Goal: Communication & Community: Answer question/provide support

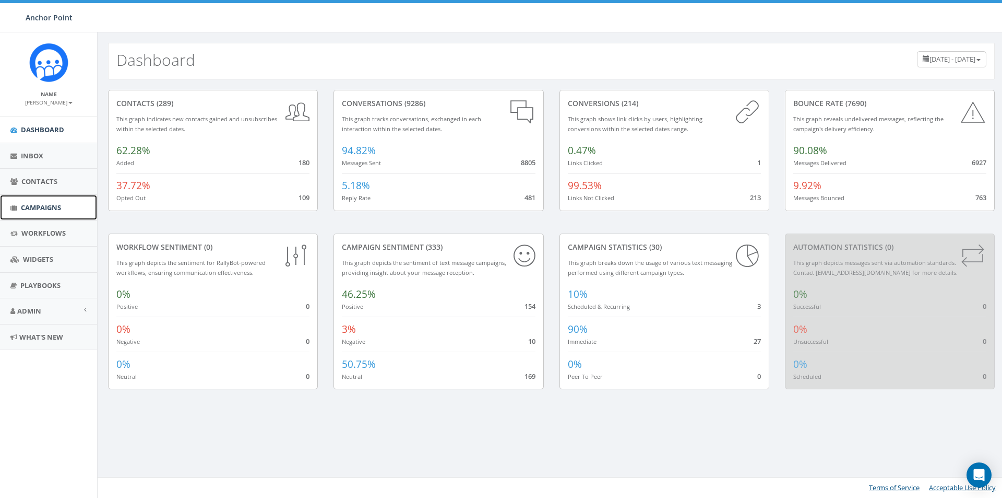
click at [41, 207] on span "Campaigns" at bounding box center [41, 207] width 40 height 9
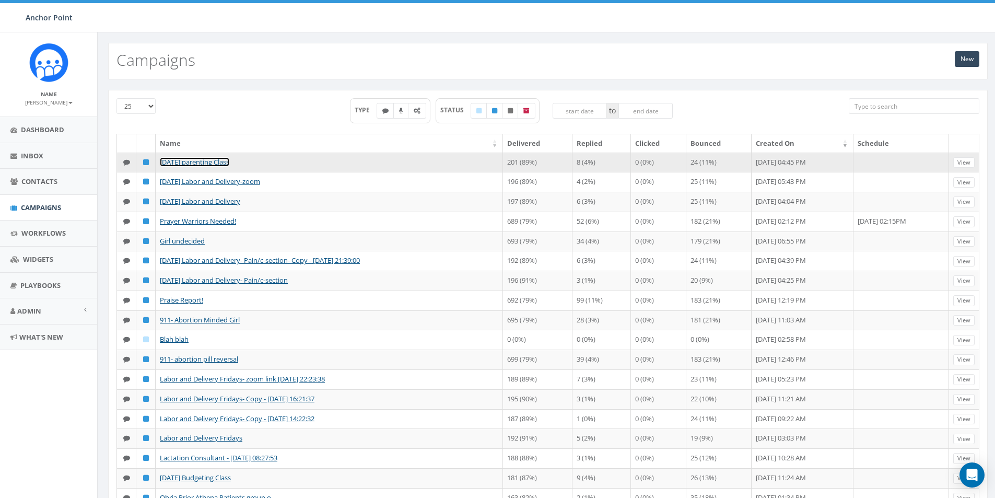
click at [200, 162] on link "[DATE] parenting Class" at bounding box center [194, 161] width 69 height 9
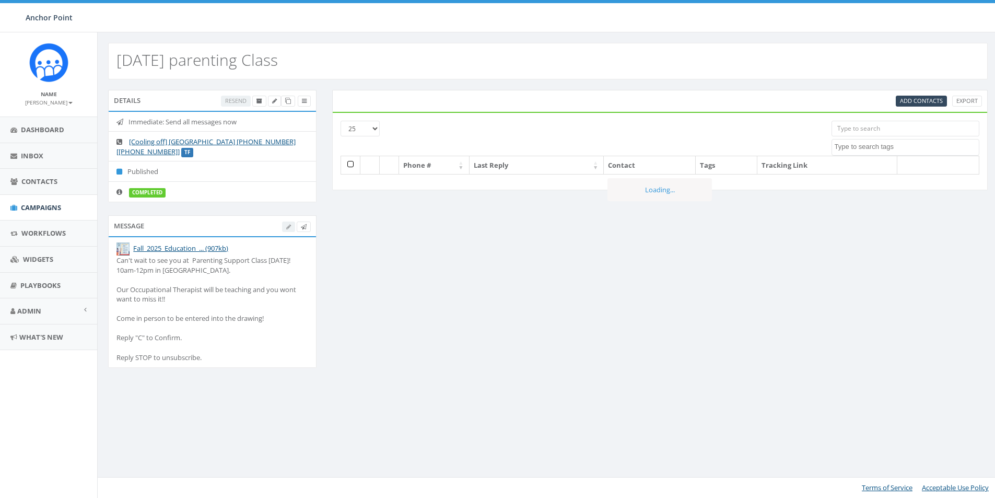
select select
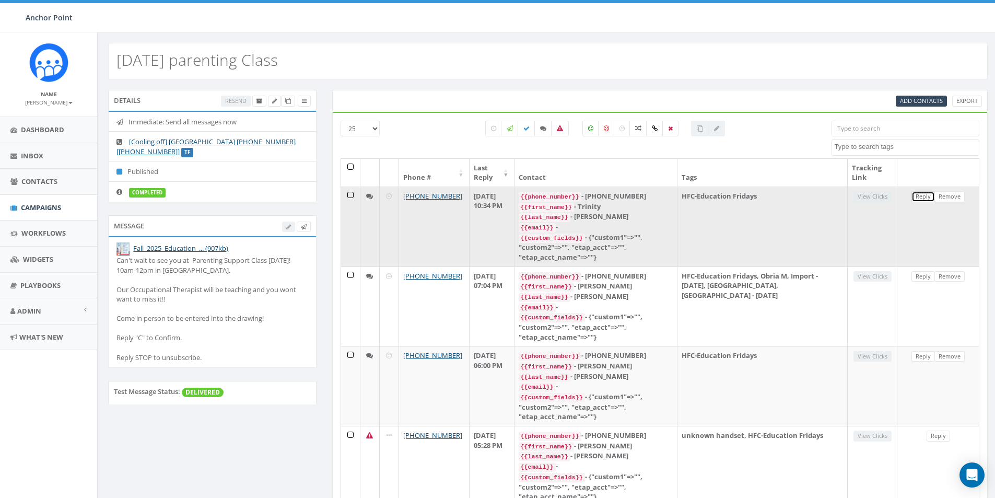
click at [921, 197] on link "Reply" at bounding box center [922, 196] width 23 height 11
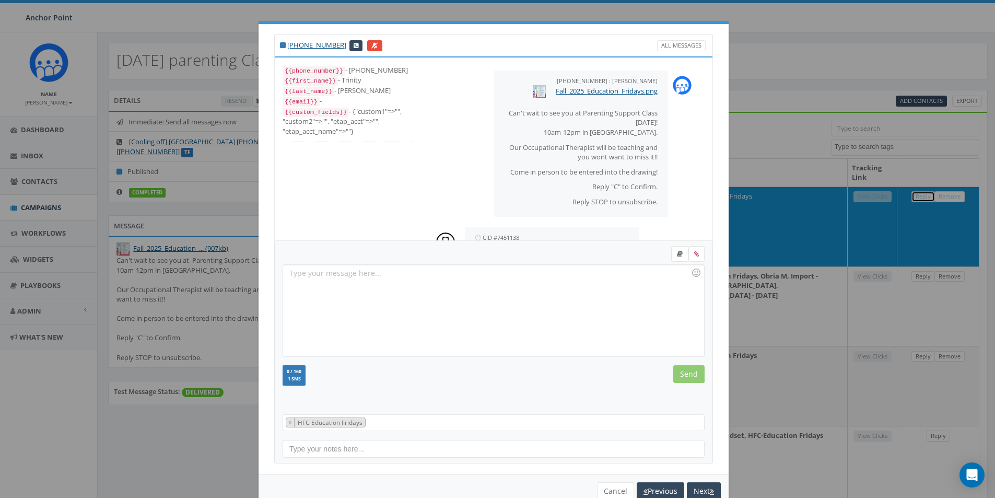
scroll to position [45, 0]
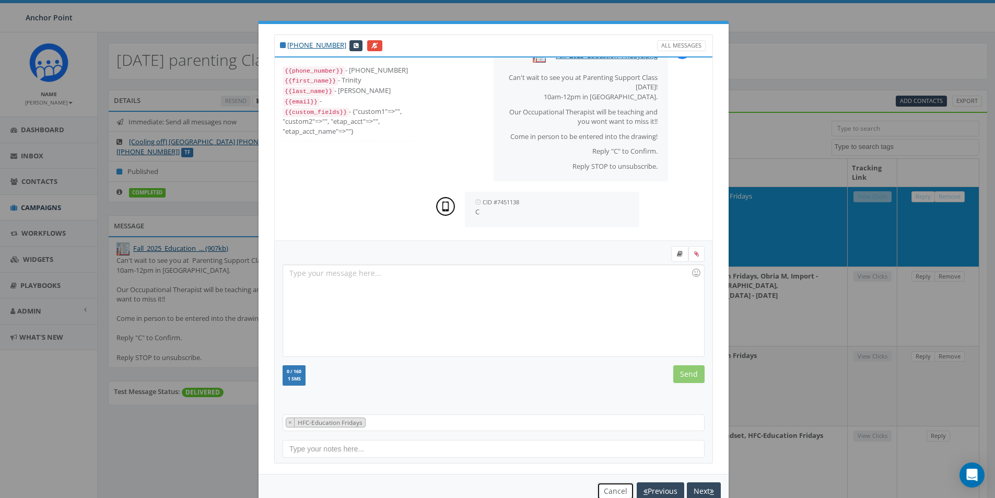
click at [606, 495] on button "Cancel" at bounding box center [615, 491] width 37 height 18
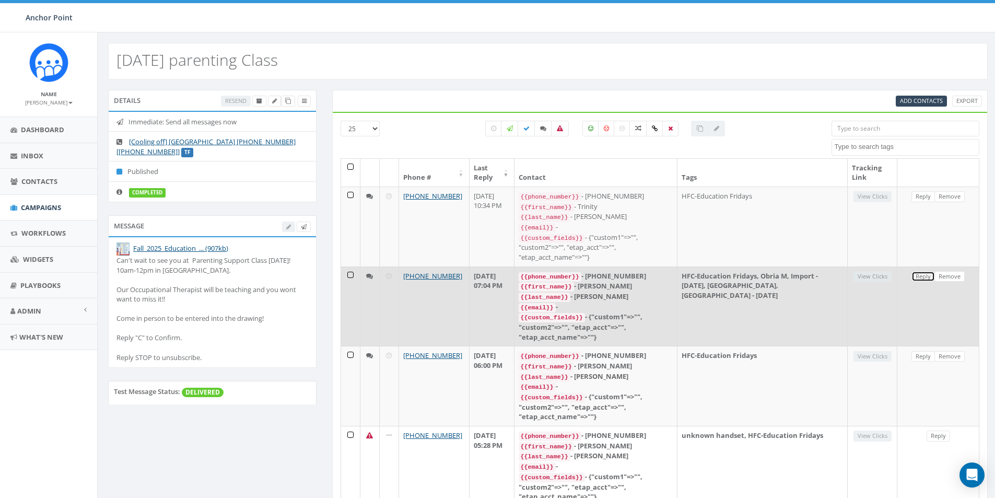
click at [925, 271] on link "Reply" at bounding box center [922, 276] width 23 height 11
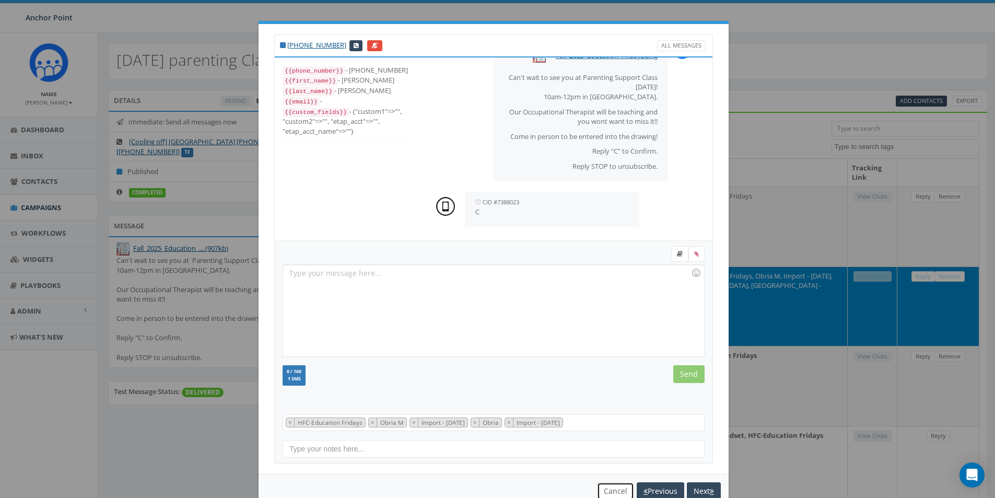
click at [602, 489] on button "Cancel" at bounding box center [615, 491] width 37 height 18
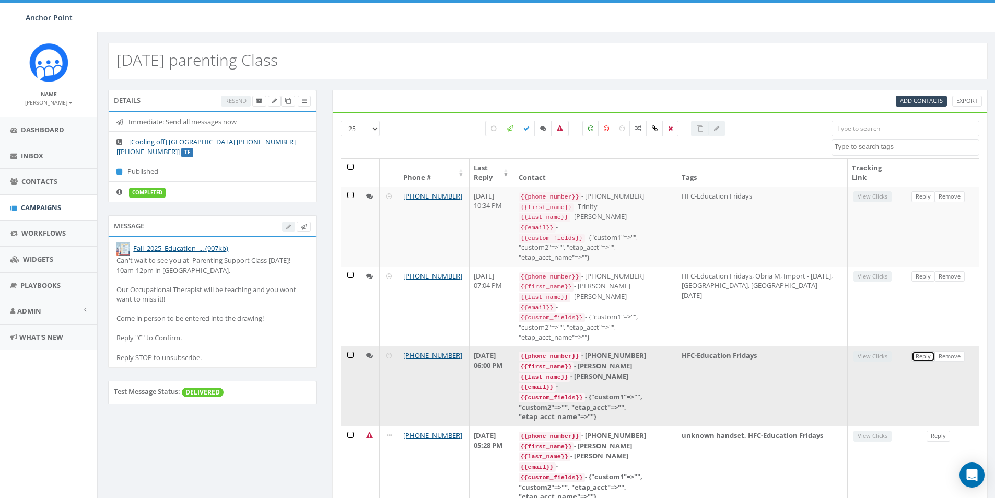
click at [920, 355] on link "Reply" at bounding box center [922, 356] width 23 height 11
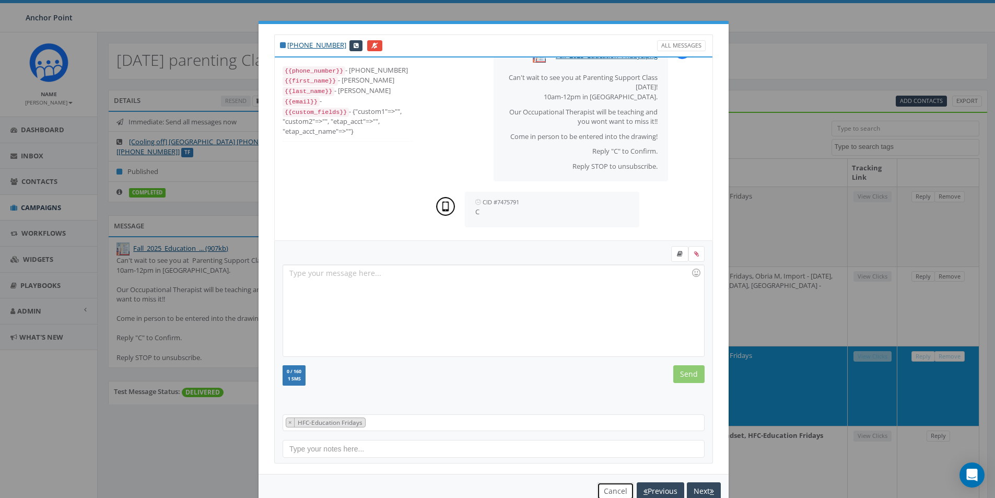
drag, startPoint x: 609, startPoint y: 489, endPoint x: 640, endPoint y: 399, distance: 94.9
click at [609, 489] on button "Cancel" at bounding box center [615, 491] width 37 height 18
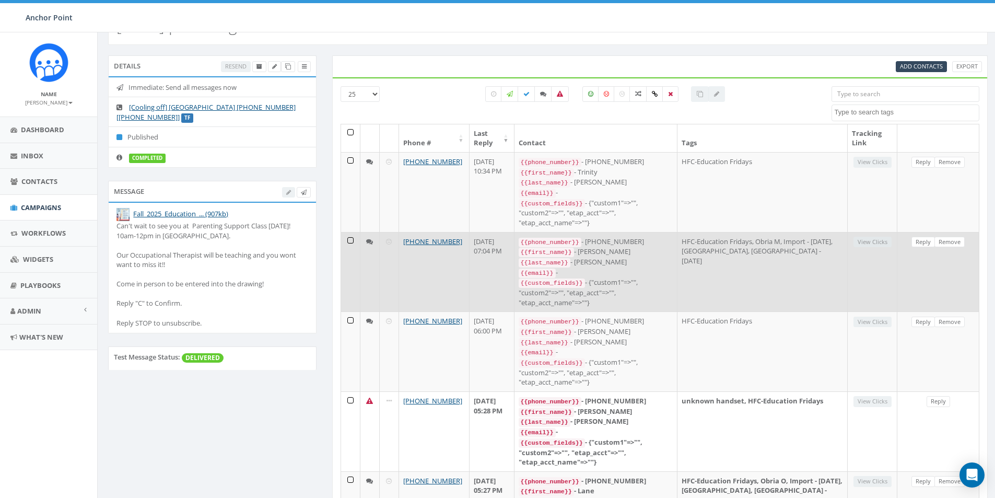
scroll to position [104, 0]
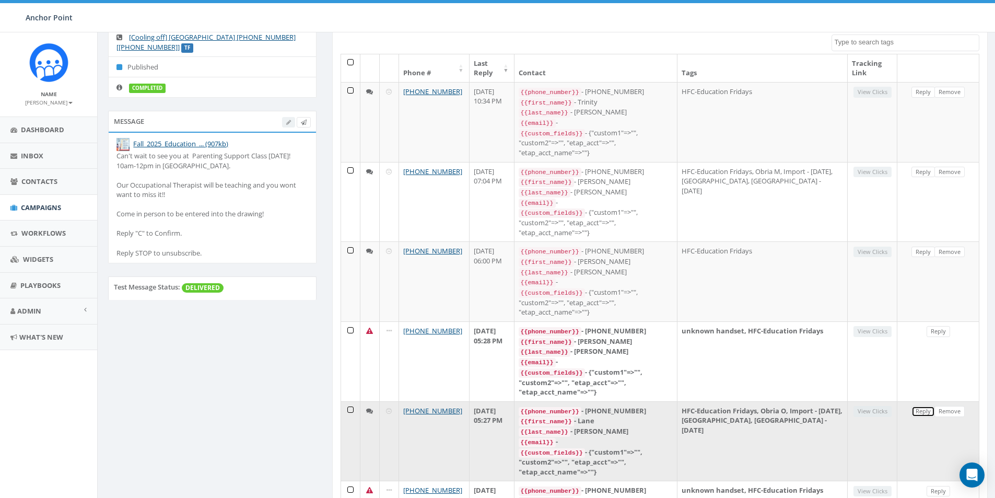
click at [918, 406] on link "Reply" at bounding box center [922, 411] width 23 height 11
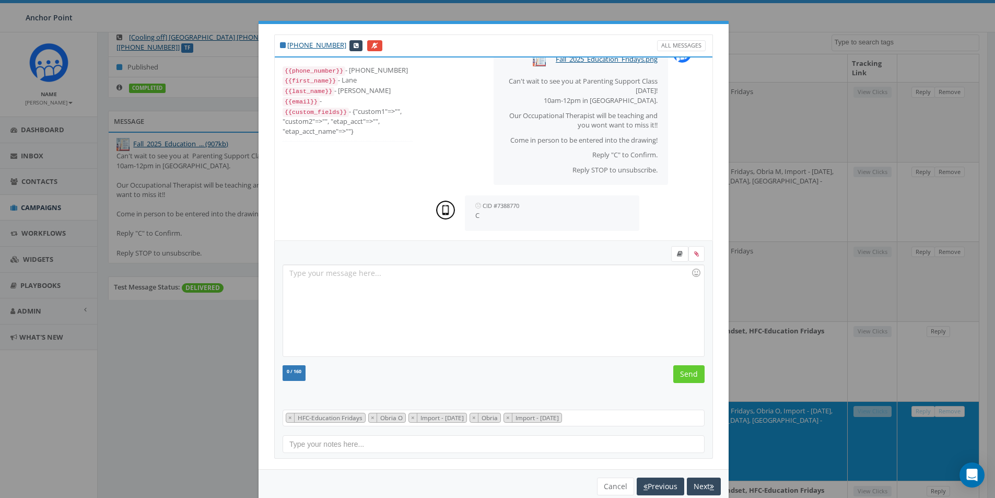
scroll to position [42, 0]
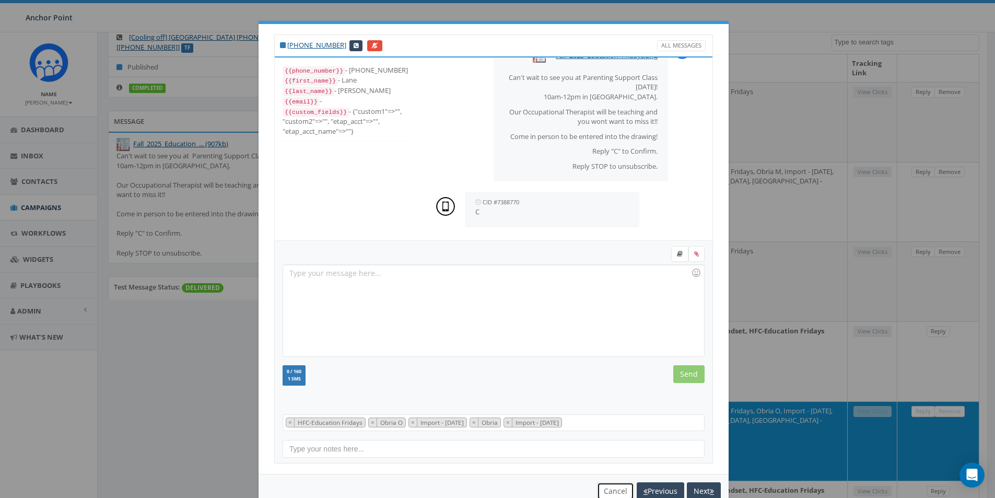
click at [604, 488] on button "Cancel" at bounding box center [615, 491] width 37 height 18
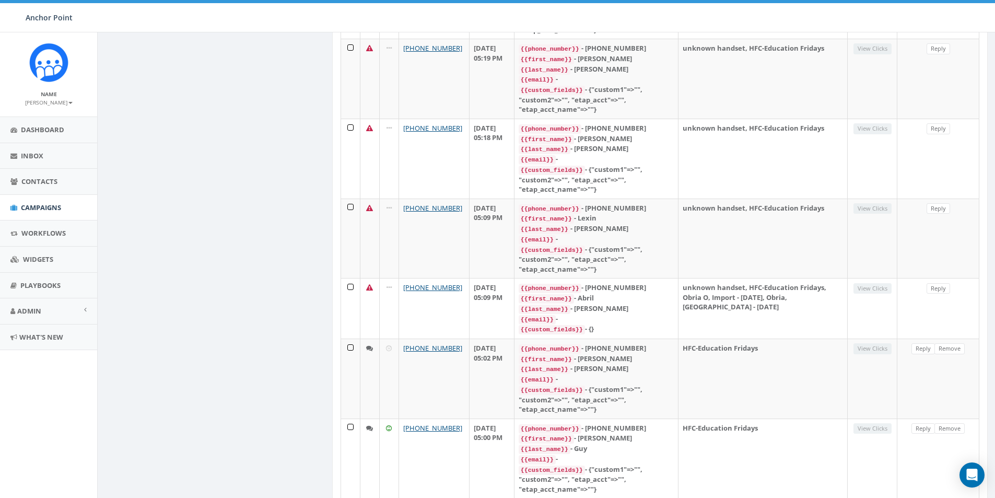
scroll to position [627, 0]
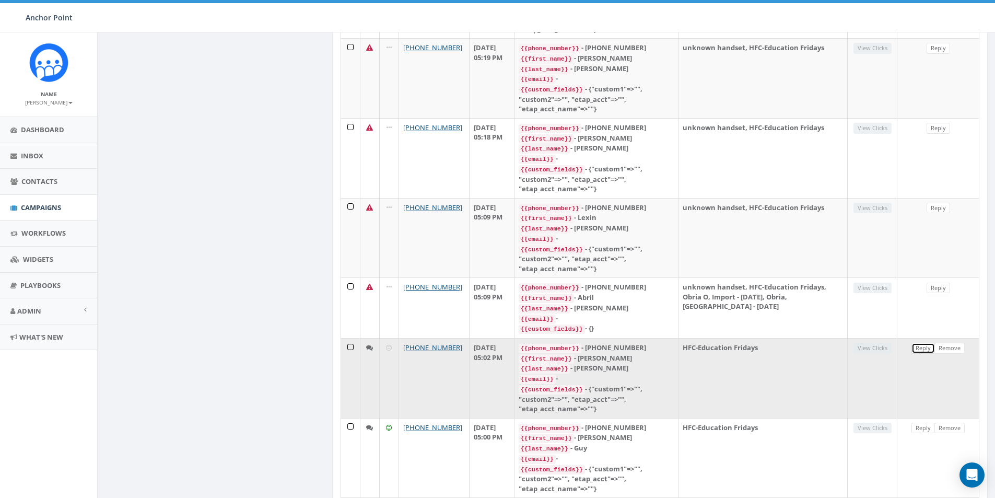
click at [926, 342] on link "Reply" at bounding box center [922, 347] width 23 height 11
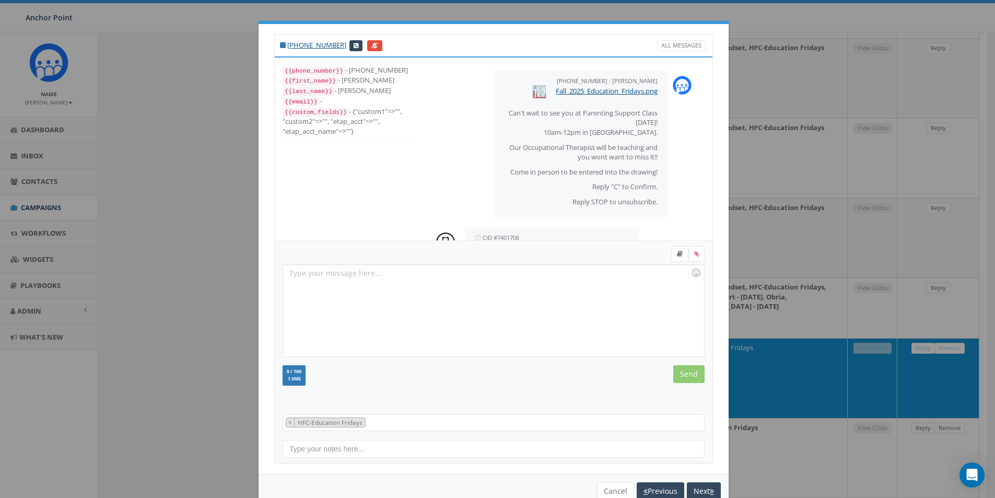
scroll to position [45, 0]
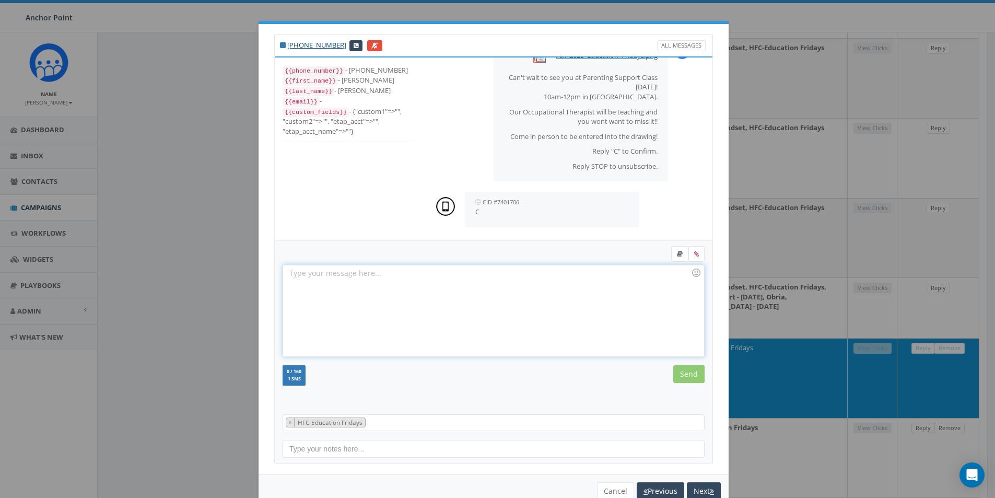
click at [305, 278] on div at bounding box center [493, 310] width 420 height 91
drag, startPoint x: 424, startPoint y: 276, endPoint x: 272, endPoint y: 273, distance: 152.5
click at [274, 273] on div "Thanks for confirming! See you Friday! Recent Smileys & People Animals & Nature…" at bounding box center [493, 352] width 439 height 222
copy div "Thanks for confirming! See you Friday!"
click at [683, 372] on input "Send" at bounding box center [688, 374] width 31 height 18
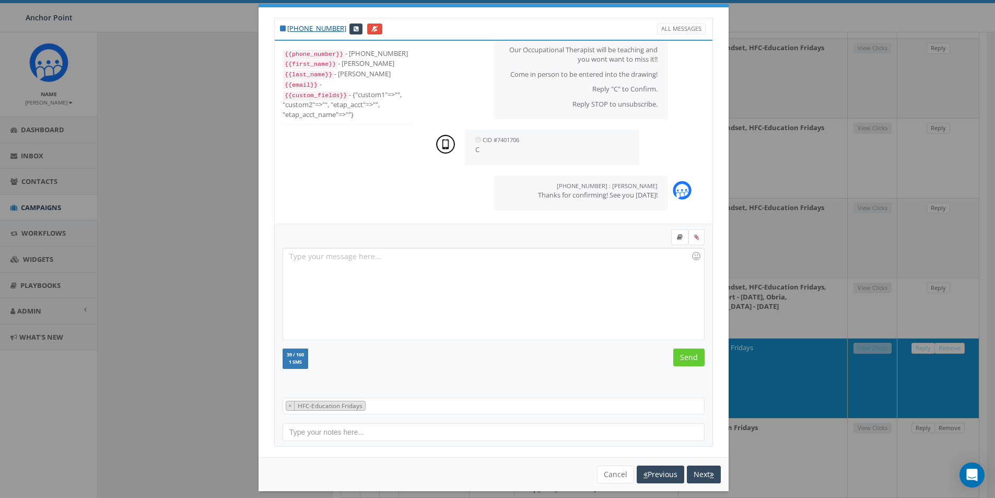
scroll to position [26, 0]
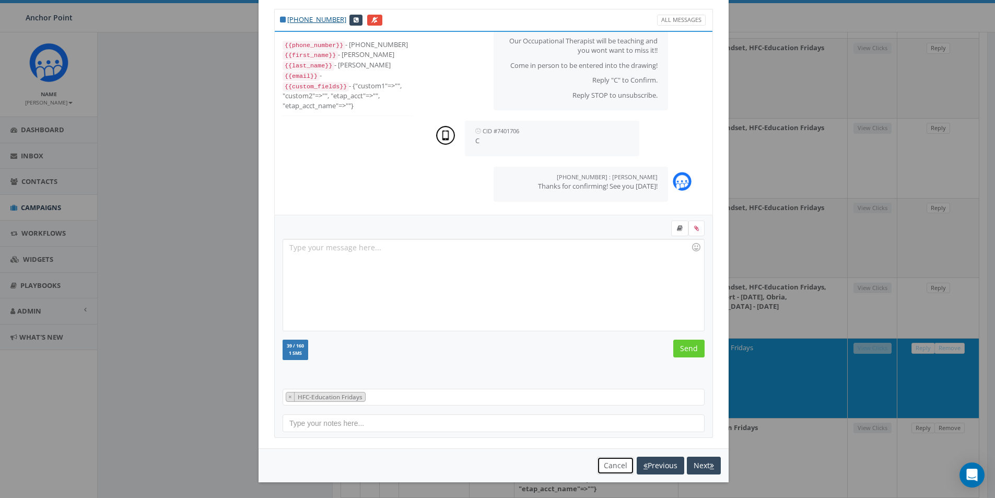
click at [611, 462] on button "Cancel" at bounding box center [615, 465] width 37 height 18
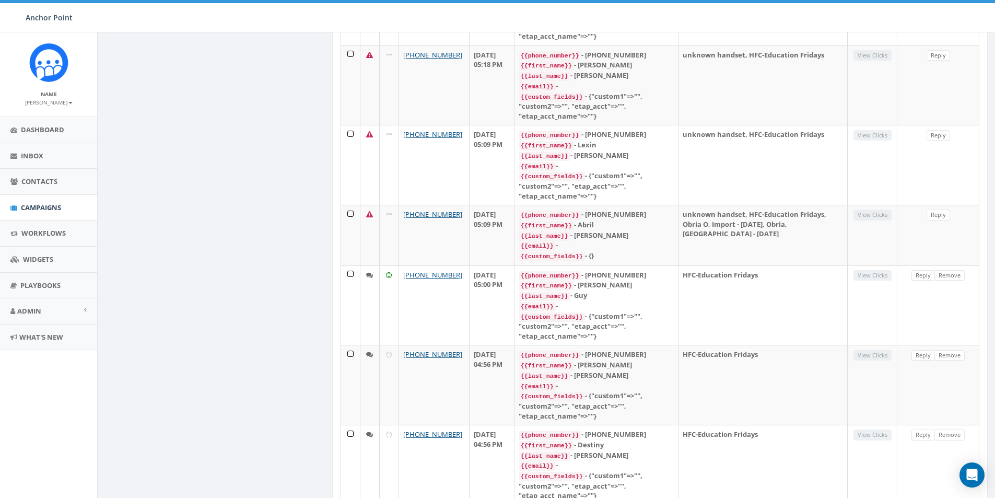
scroll to position [783, 0]
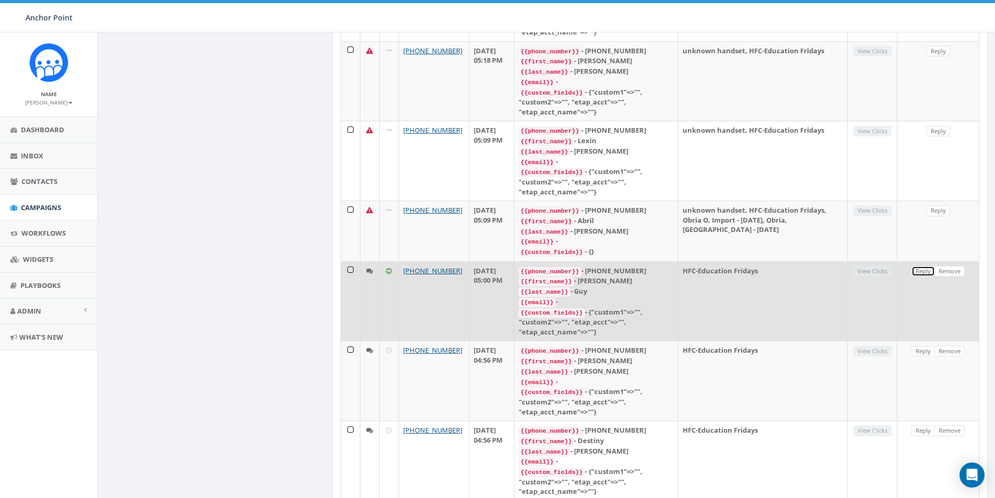
click at [920, 266] on link "Reply" at bounding box center [922, 271] width 23 height 11
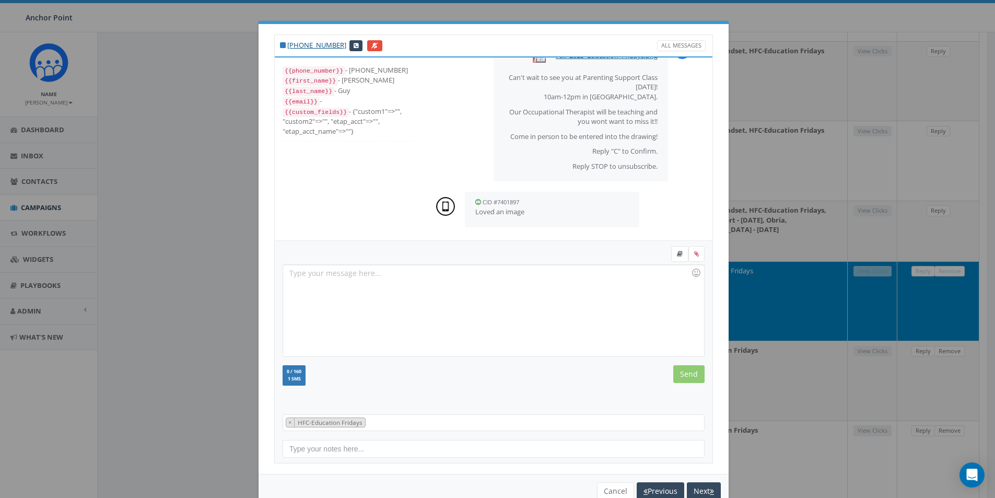
scroll to position [45, 0]
click at [609, 485] on button "Cancel" at bounding box center [615, 491] width 37 height 18
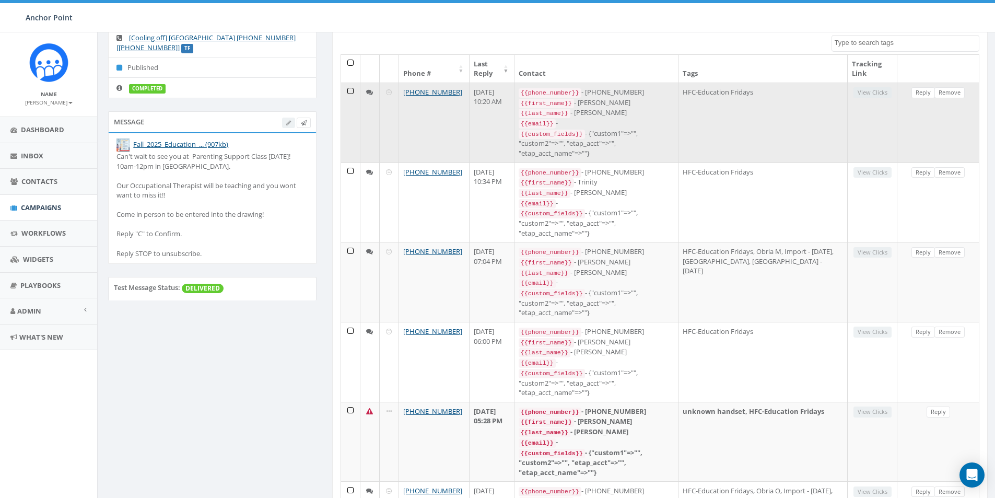
scroll to position [104, 0]
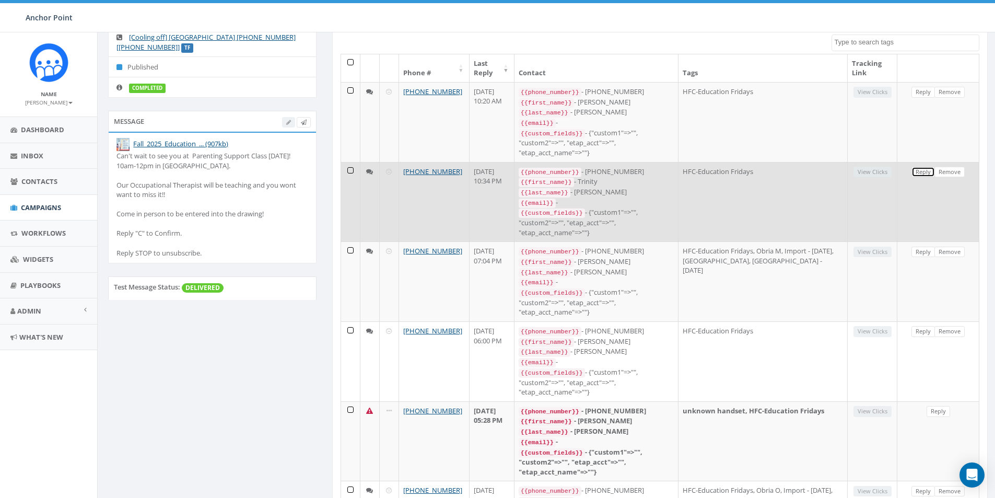
click at [923, 171] on link "Reply" at bounding box center [922, 172] width 23 height 11
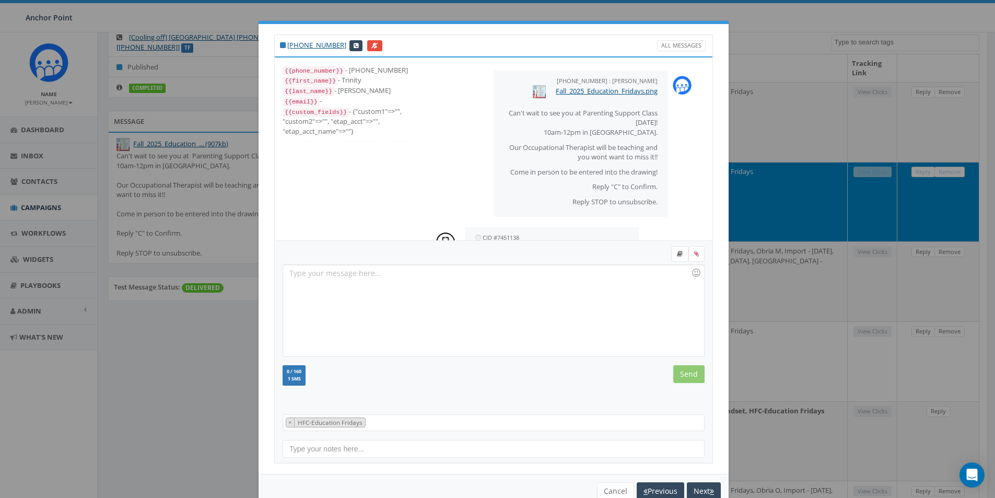
scroll to position [45, 0]
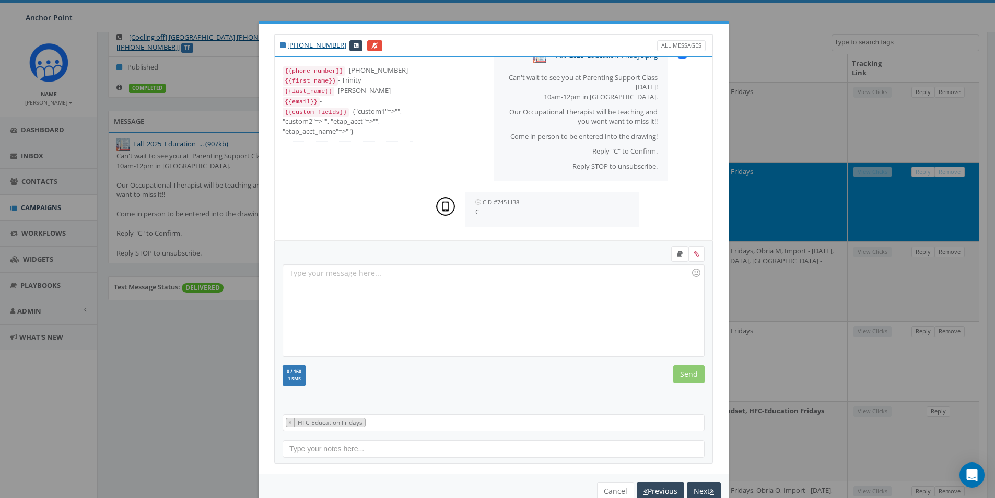
click at [292, 281] on div at bounding box center [493, 310] width 420 height 91
click at [683, 375] on input "Send" at bounding box center [688, 374] width 31 height 18
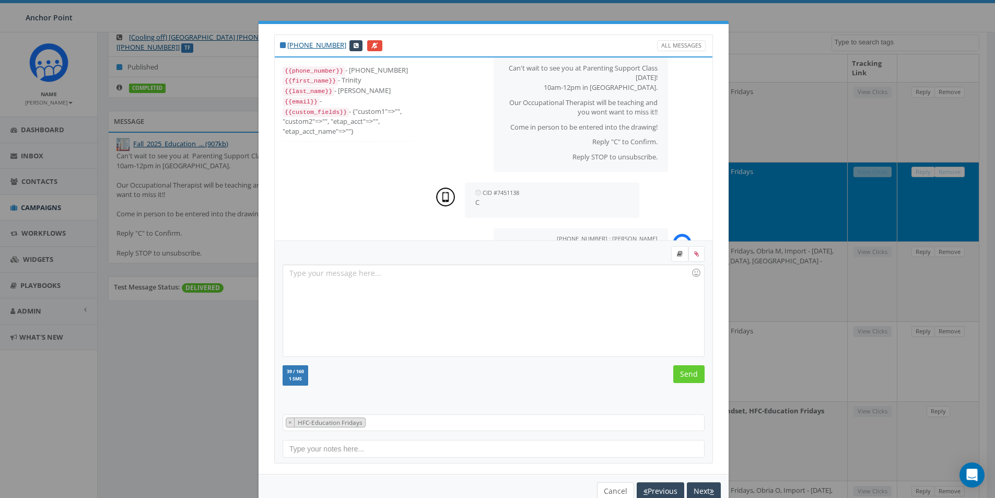
scroll to position [90, 0]
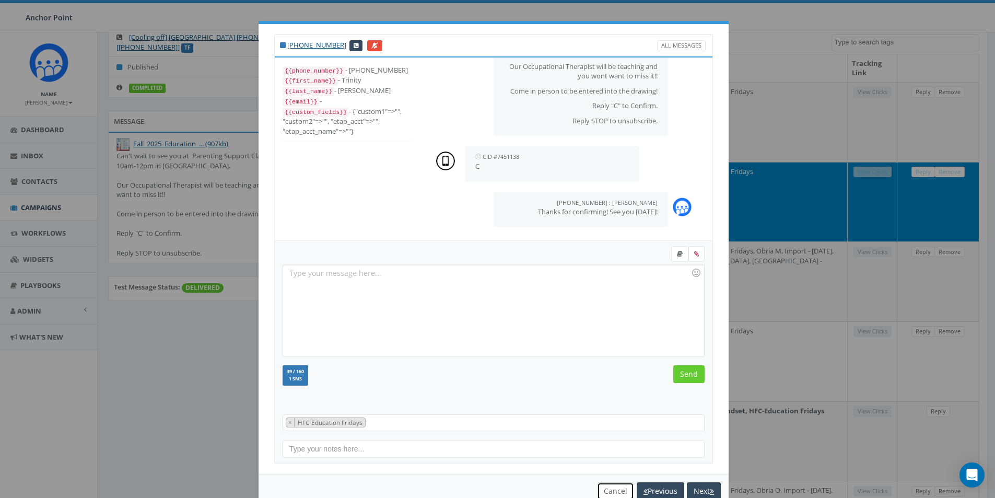
click at [610, 491] on button "Cancel" at bounding box center [615, 491] width 37 height 18
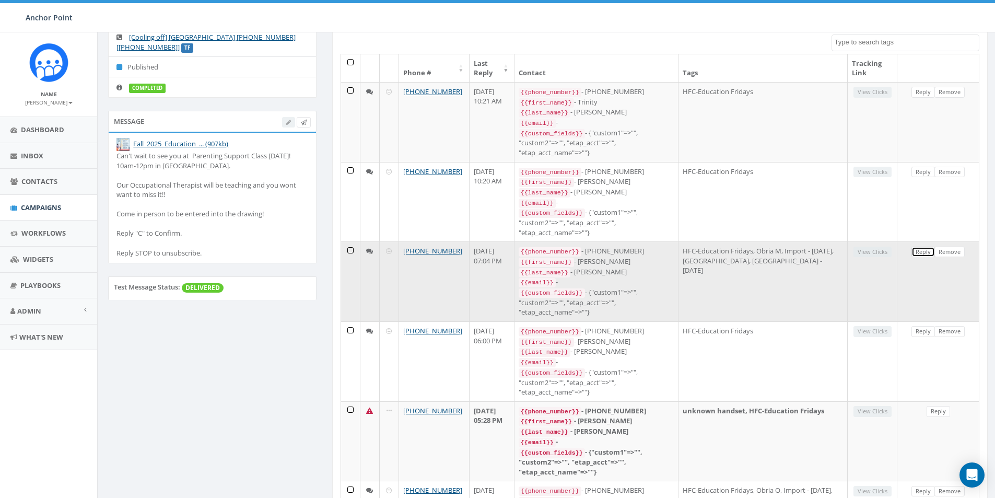
click at [923, 247] on link "Reply" at bounding box center [922, 251] width 23 height 11
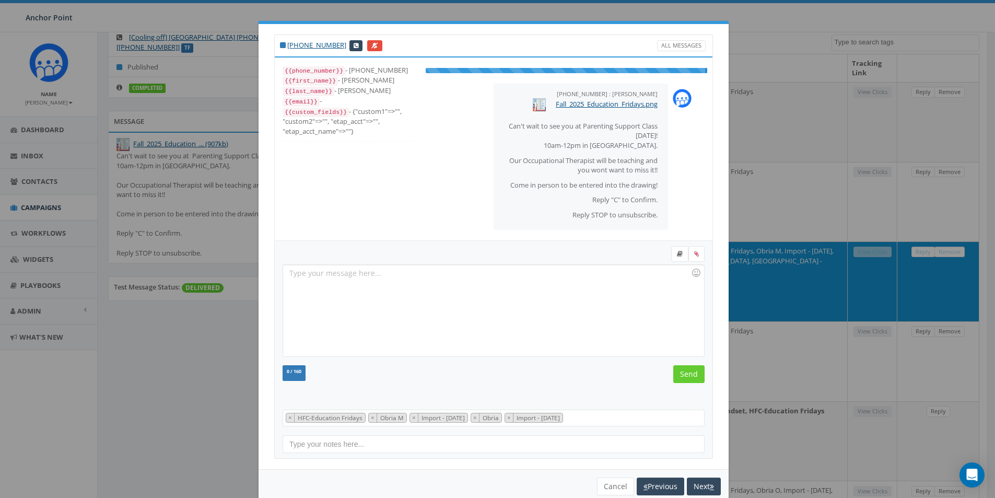
scroll to position [45, 0]
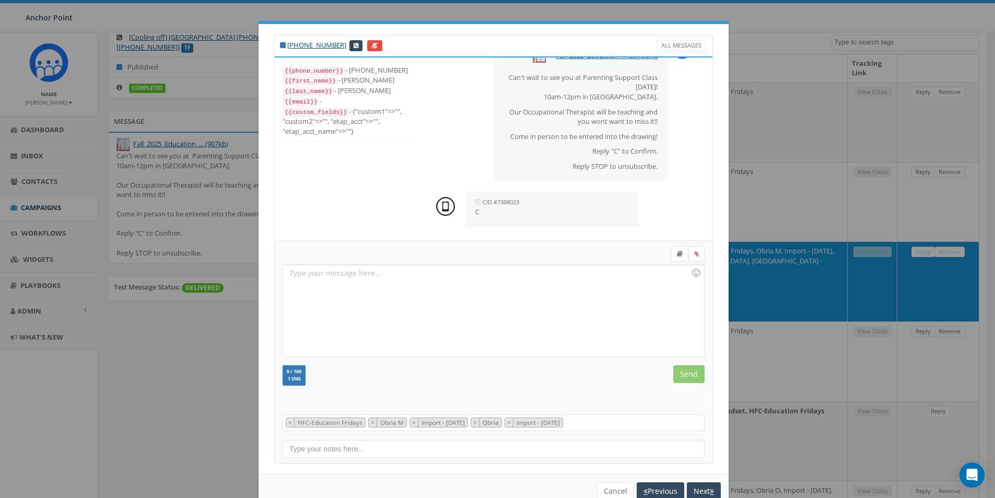
click at [313, 276] on div at bounding box center [493, 310] width 420 height 91
click at [683, 373] on input "Send" at bounding box center [688, 374] width 31 height 18
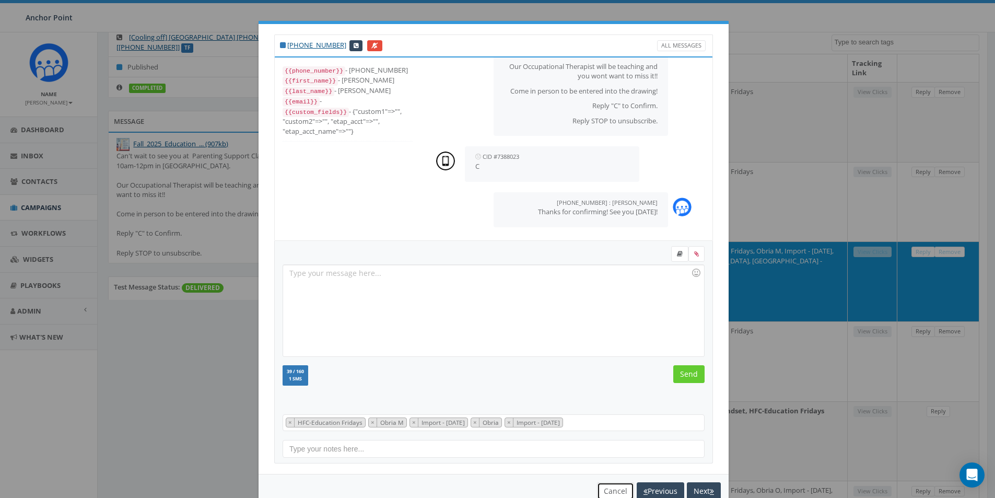
click at [606, 489] on button "Cancel" at bounding box center [615, 491] width 37 height 18
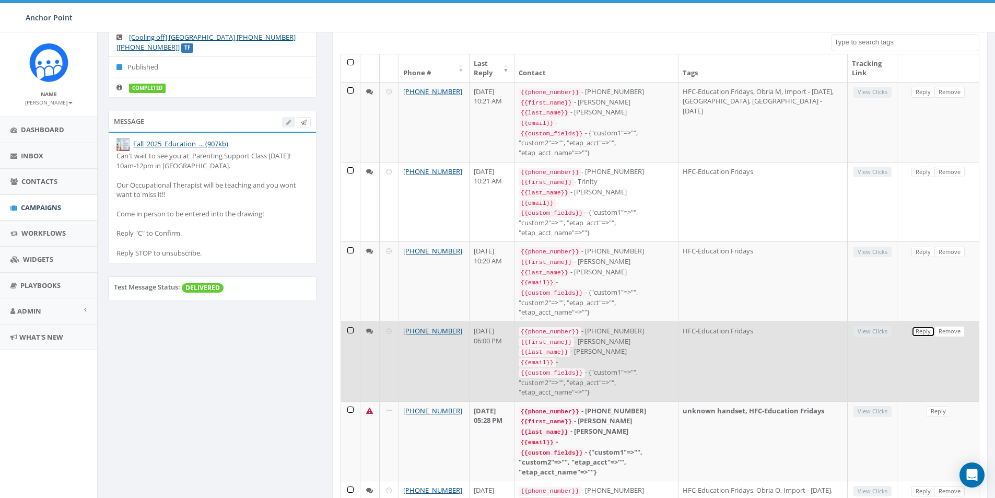
click at [919, 326] on link "Reply" at bounding box center [922, 331] width 23 height 11
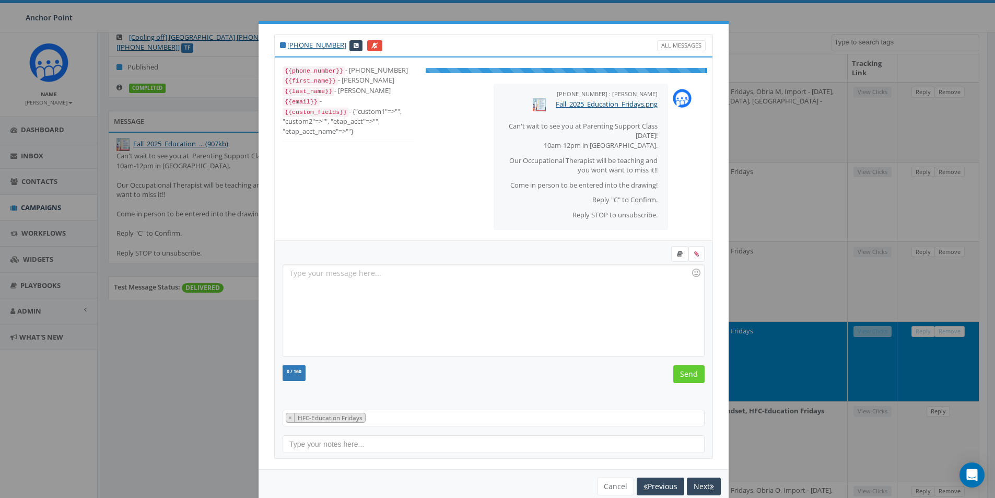
scroll to position [45, 0]
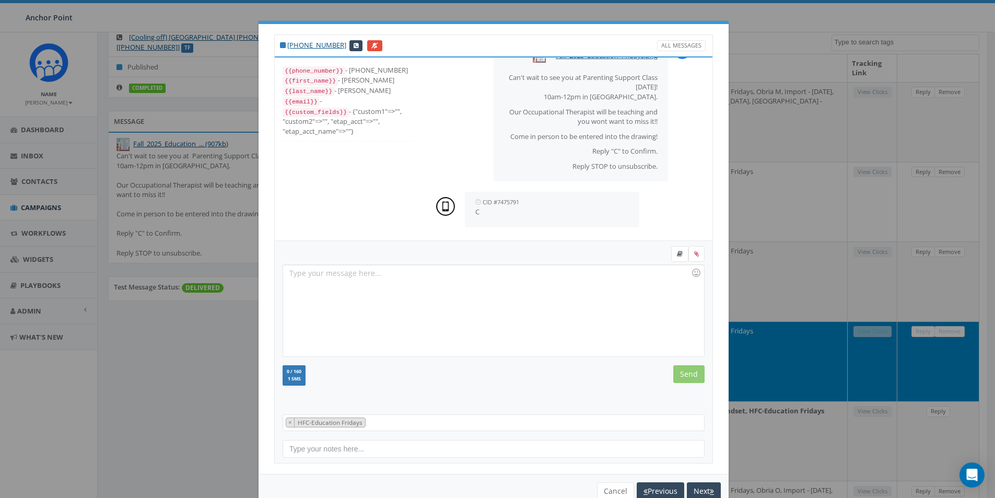
click at [297, 277] on div at bounding box center [493, 310] width 420 height 91
click at [685, 373] on input "Send" at bounding box center [688, 374] width 31 height 18
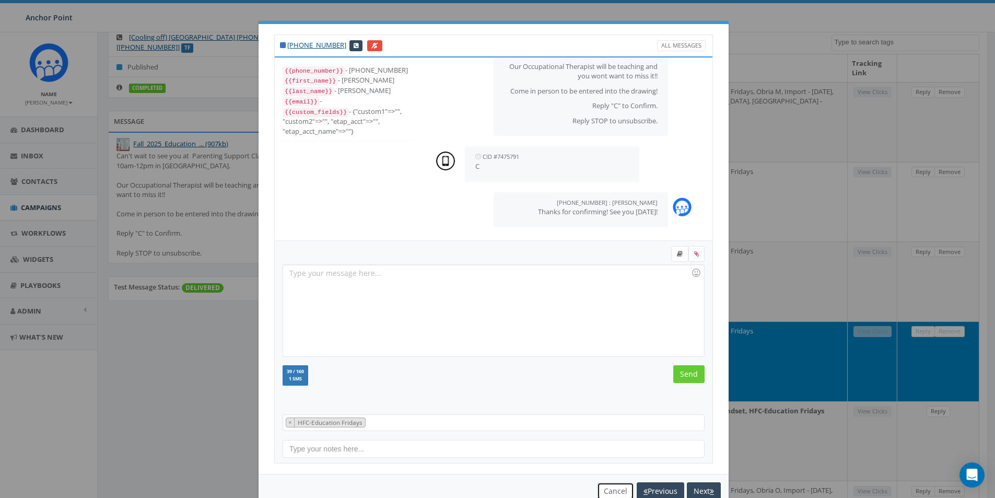
click at [610, 493] on button "Cancel" at bounding box center [615, 491] width 37 height 18
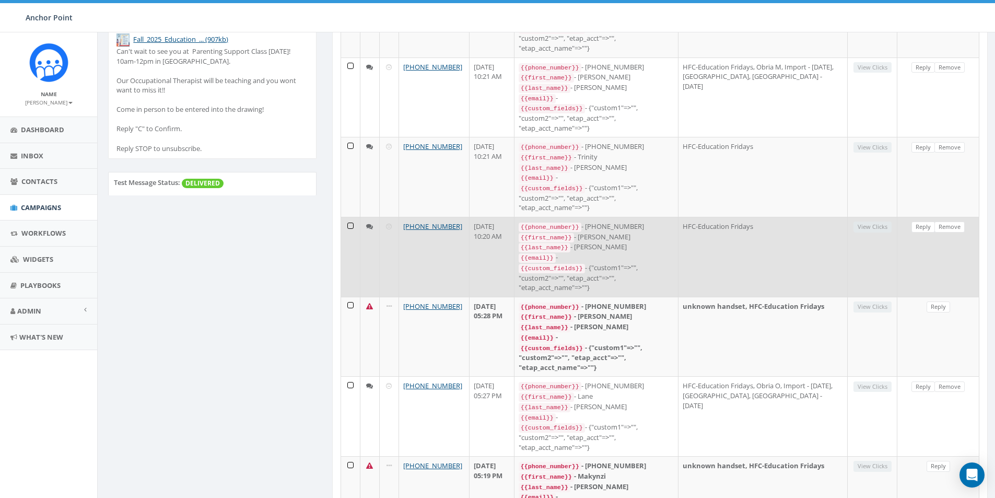
scroll to position [313, 0]
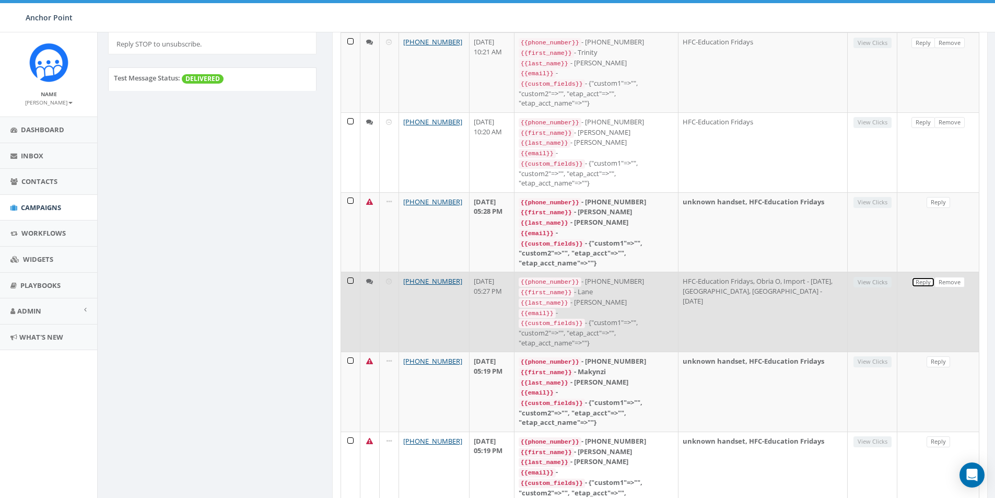
click at [922, 277] on link "Reply" at bounding box center [922, 282] width 23 height 11
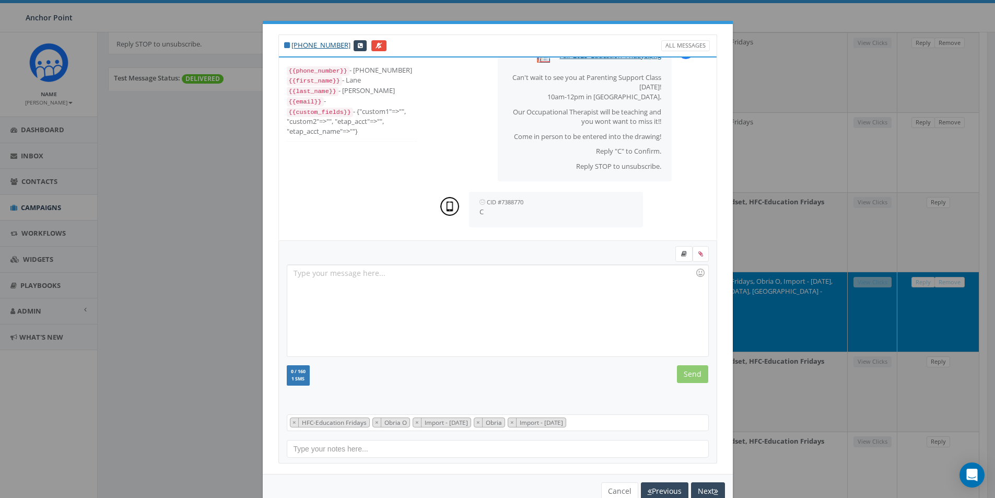
scroll to position [45, 0]
click at [299, 277] on div at bounding box center [497, 310] width 420 height 91
click at [691, 376] on input "Send" at bounding box center [692, 374] width 31 height 18
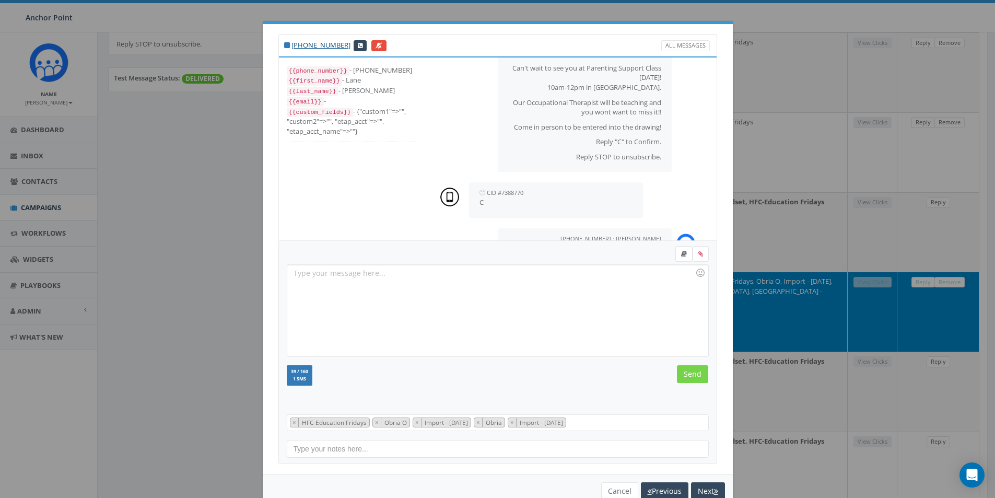
scroll to position [90, 0]
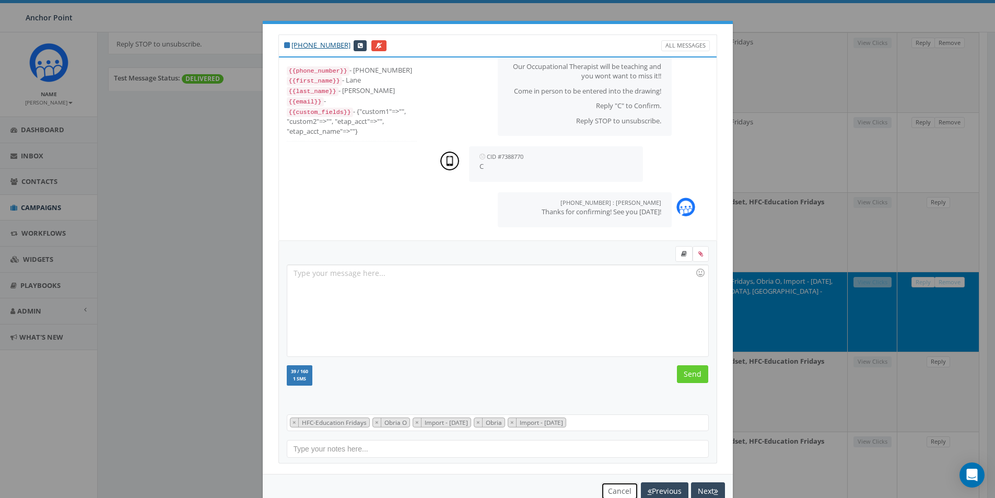
click at [604, 490] on button "Cancel" at bounding box center [619, 491] width 37 height 18
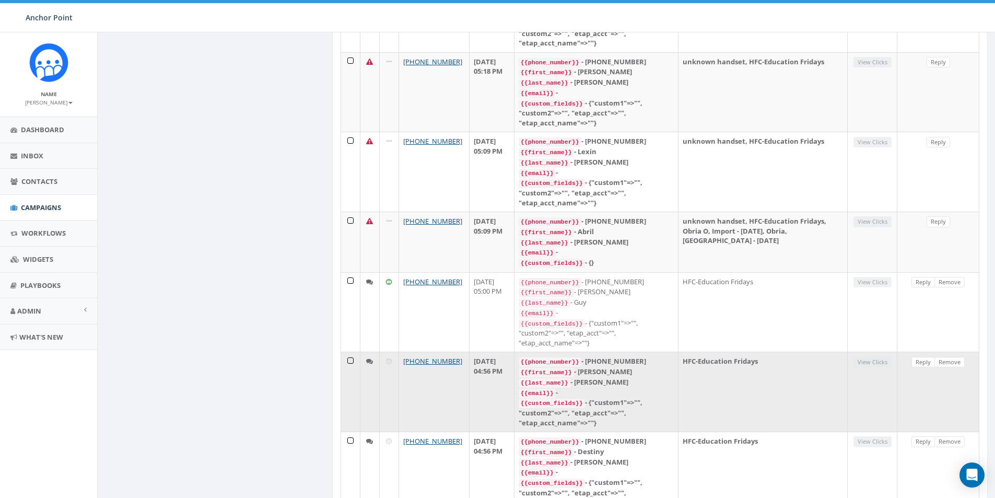
scroll to position [835, 0]
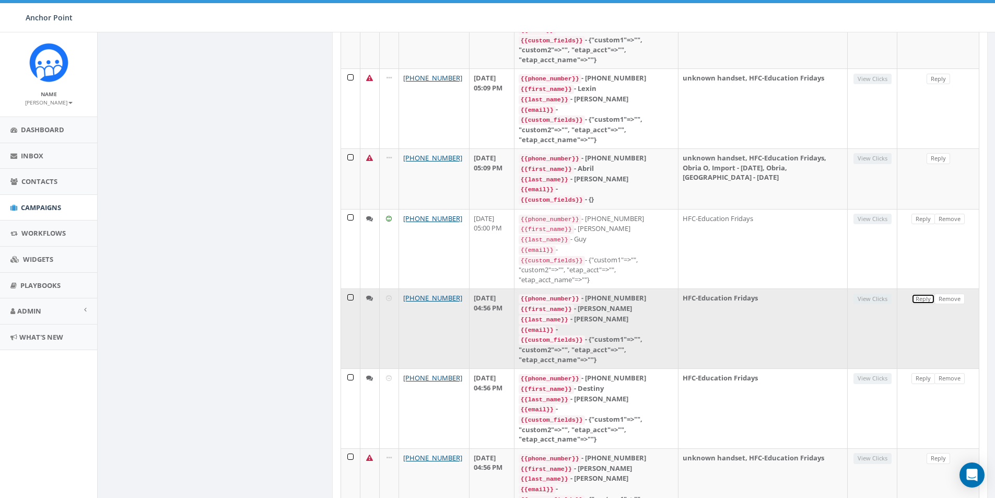
click at [917, 293] on link "Reply" at bounding box center [922, 298] width 23 height 11
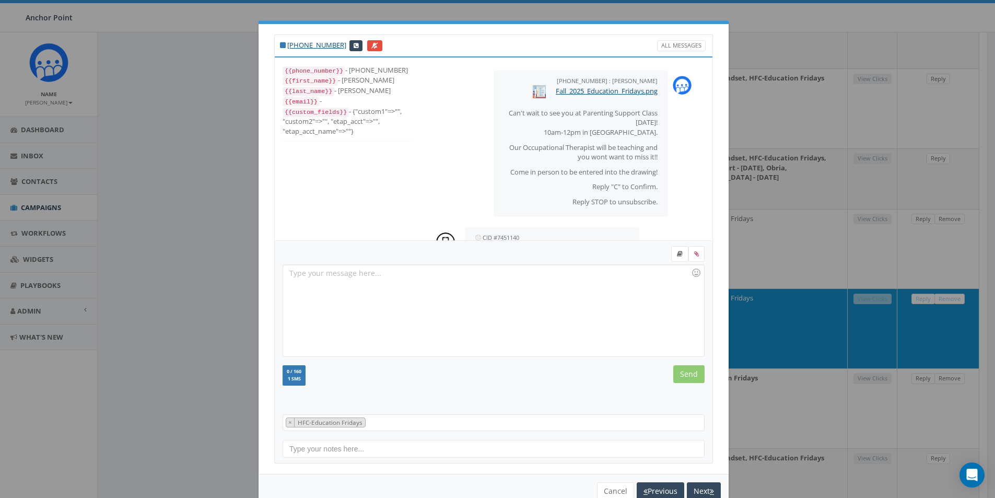
scroll to position [45, 0]
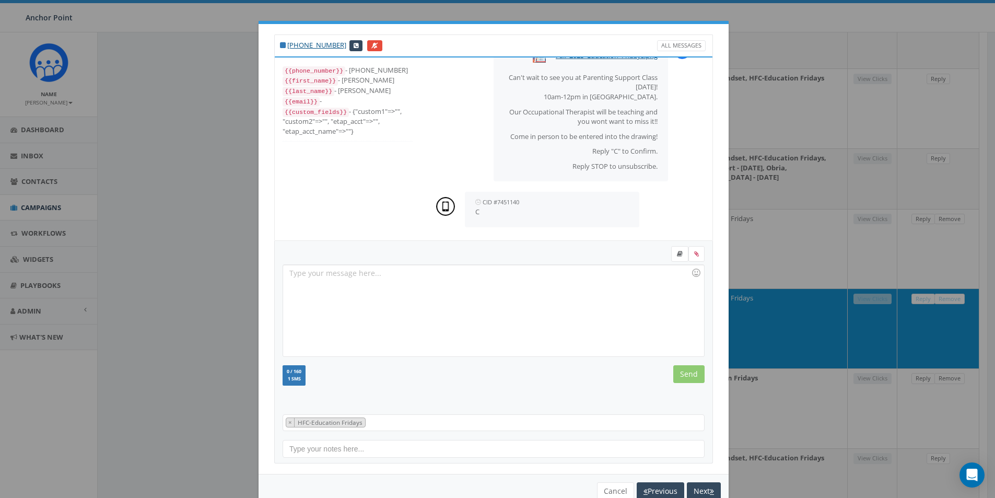
click at [298, 276] on div at bounding box center [493, 310] width 420 height 91
click at [686, 376] on input "Send" at bounding box center [688, 374] width 31 height 18
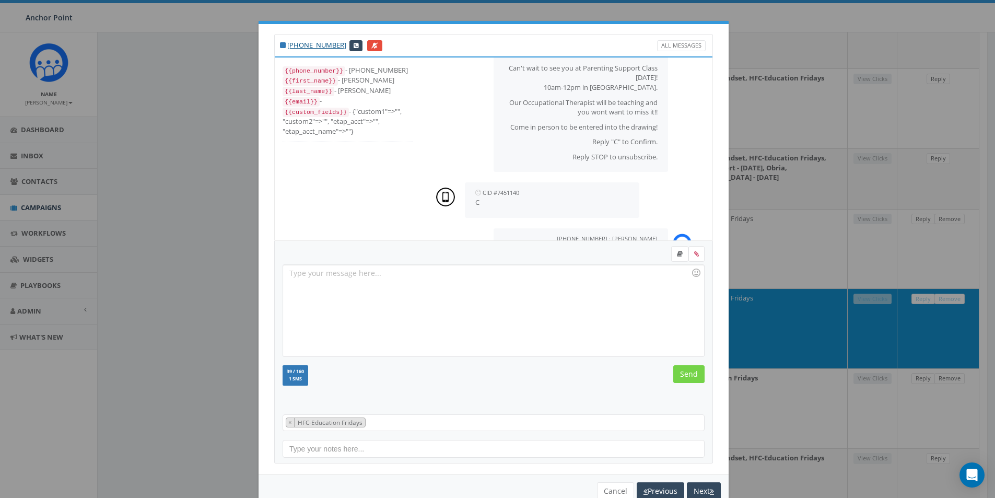
scroll to position [90, 0]
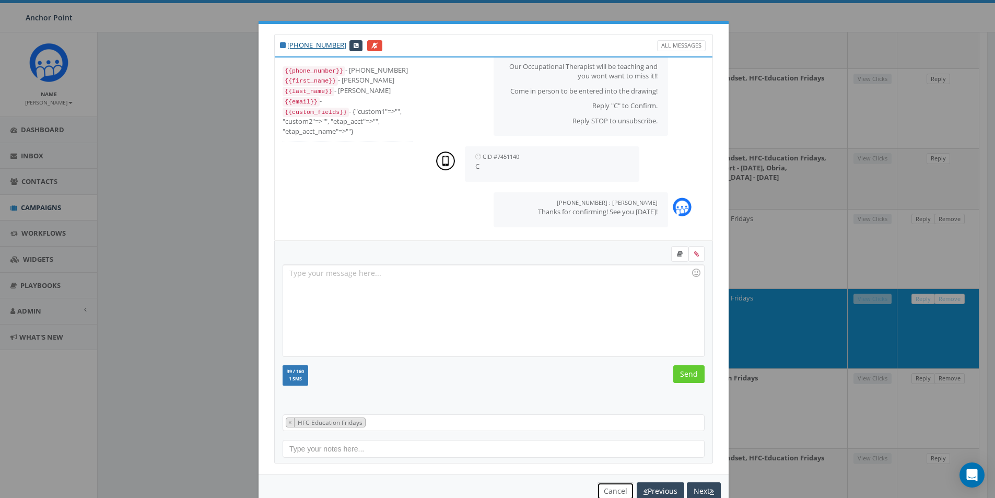
click at [612, 491] on button "Cancel" at bounding box center [615, 491] width 37 height 18
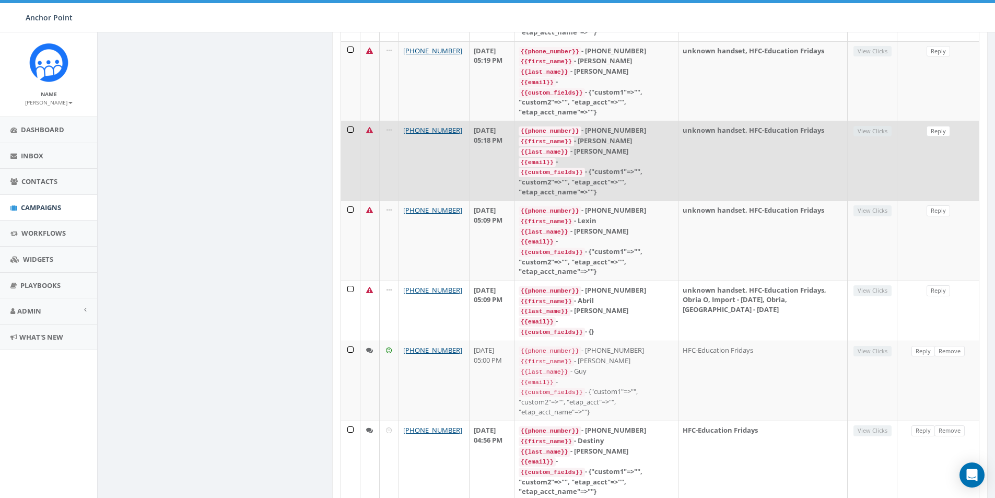
scroll to position [835, 0]
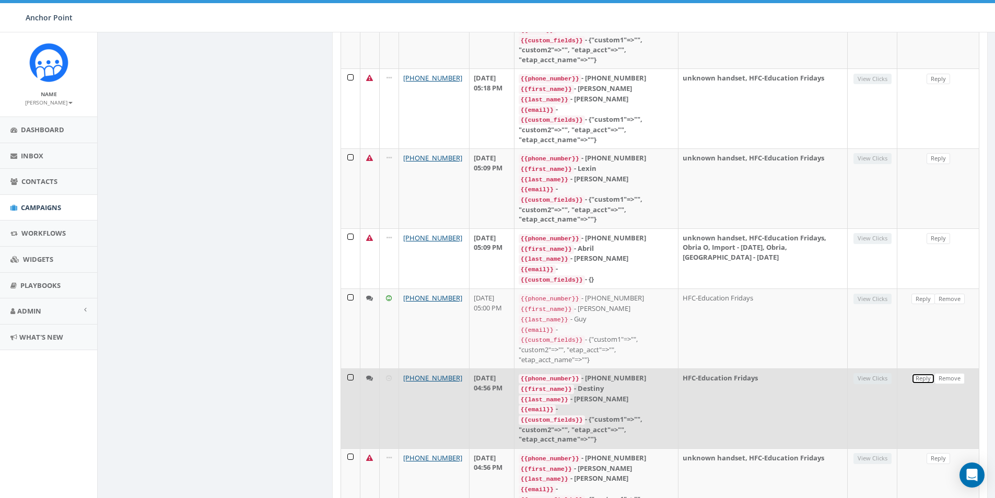
click at [920, 373] on link "Reply" at bounding box center [922, 378] width 23 height 11
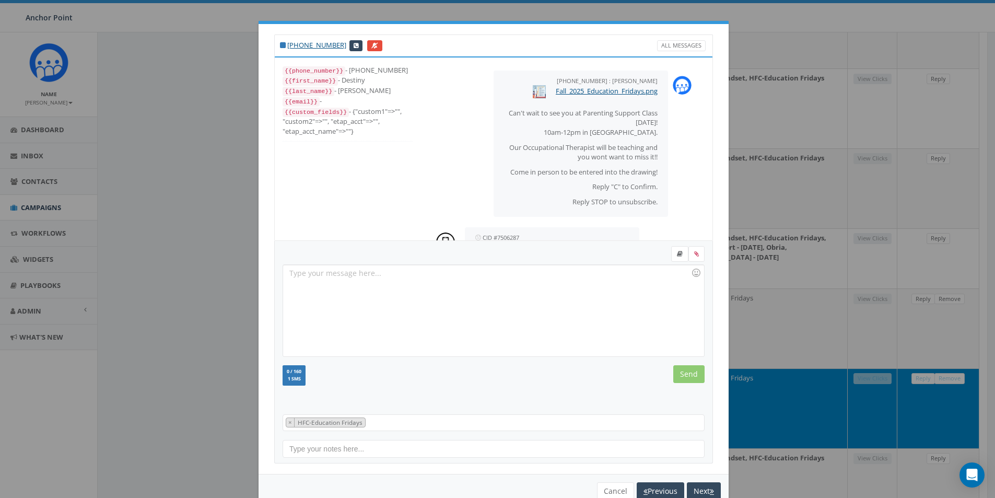
scroll to position [45, 0]
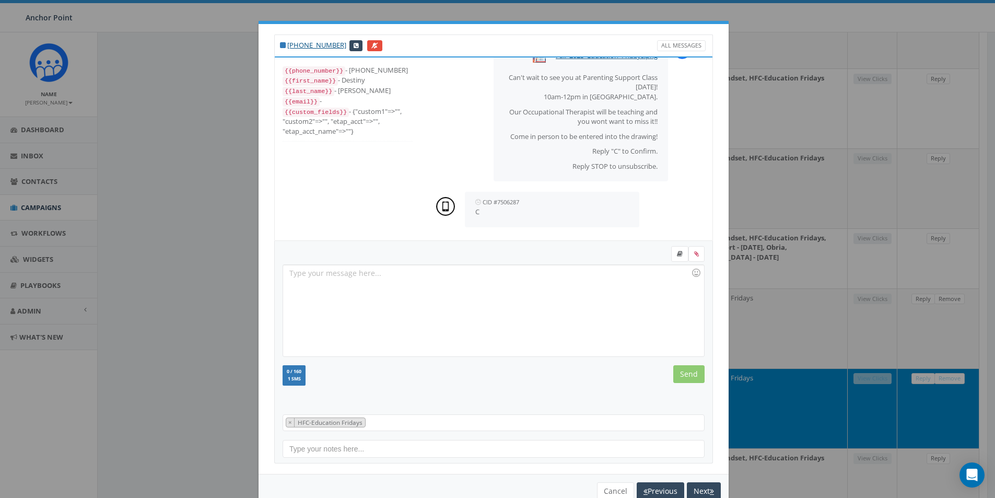
click at [310, 280] on div at bounding box center [493, 310] width 420 height 91
click at [680, 374] on input "Send" at bounding box center [688, 374] width 31 height 18
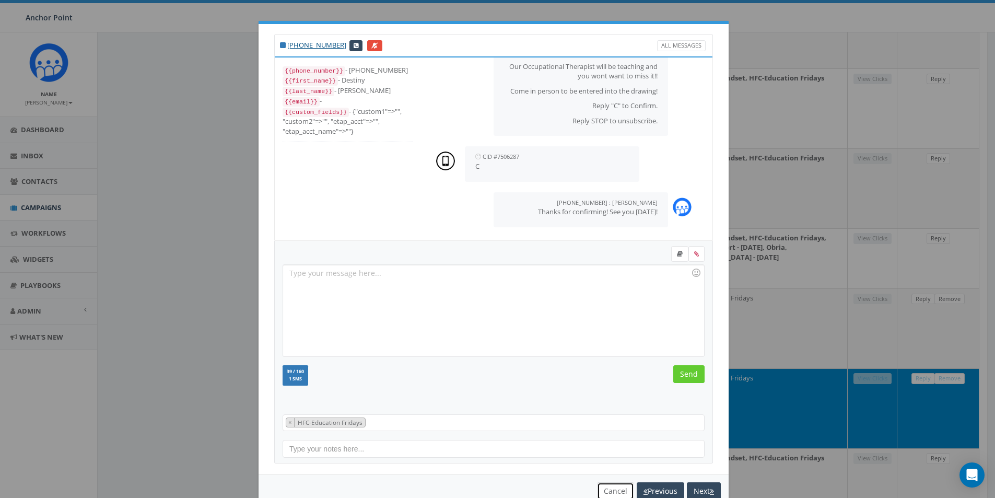
click at [607, 485] on button "Cancel" at bounding box center [615, 491] width 37 height 18
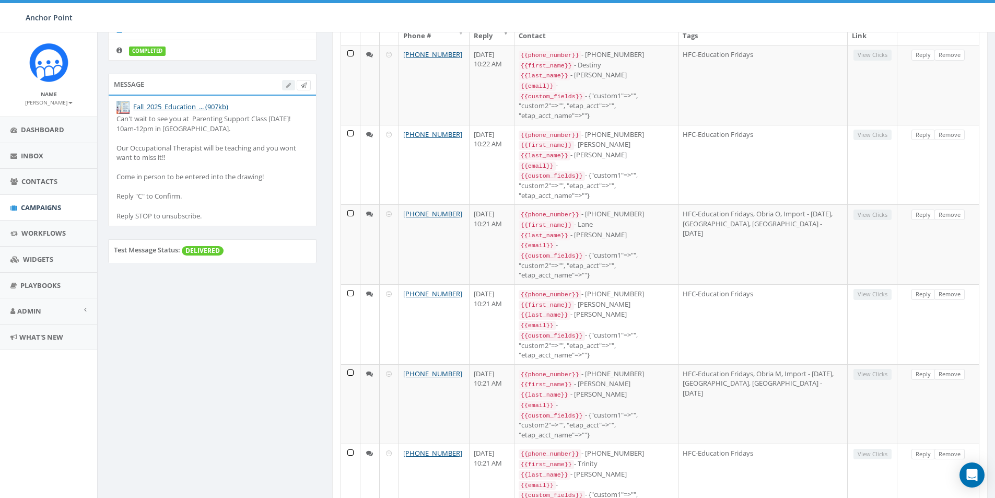
scroll to position [0, 0]
